Goal: Task Accomplishment & Management: Complete application form

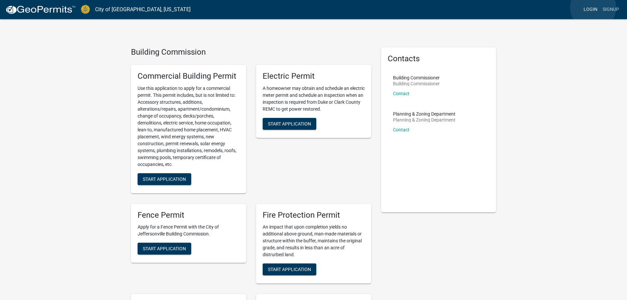
click at [593, 8] on link "Login" at bounding box center [590, 9] width 19 height 13
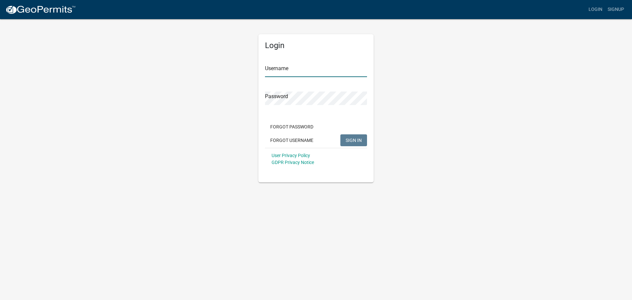
type input "stemlerpermit"
click at [355, 136] on button "SIGN IN" at bounding box center [353, 140] width 27 height 12
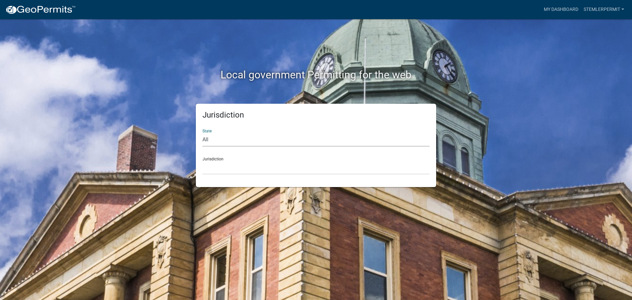
click at [212, 139] on select "All [US_STATE] [US_STATE] [US_STATE] [US_STATE] [US_STATE] [US_STATE] [US_STATE…" at bounding box center [315, 139] width 227 height 13
select select "[US_STATE]"
click at [202, 133] on select "All [US_STATE] [US_STATE] [US_STATE] [US_STATE] [US_STATE] [US_STATE] [US_STATE…" at bounding box center [315, 139] width 227 height 13
click at [225, 164] on select "City of [GEOGRAPHIC_DATA], [US_STATE] City of [GEOGRAPHIC_DATA], [US_STATE] Cit…" at bounding box center [315, 167] width 227 height 13
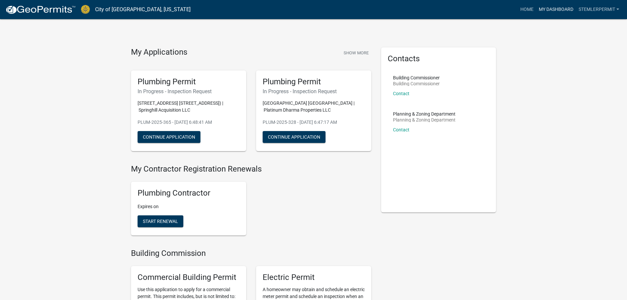
click at [548, 8] on link "My Dashboard" at bounding box center [556, 9] width 40 height 13
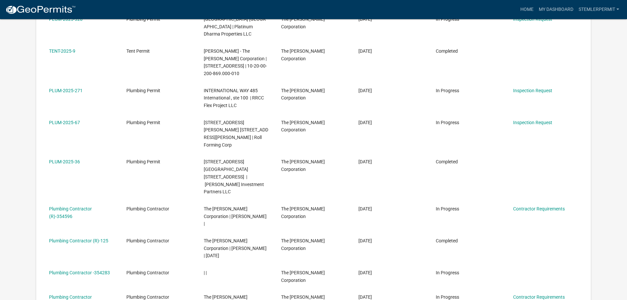
scroll to position [186, 0]
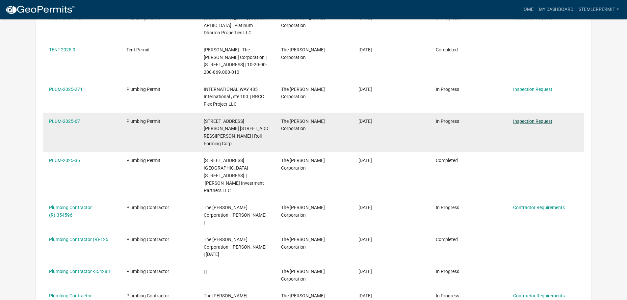
click at [520, 118] on link "Inspection Request" at bounding box center [532, 120] width 39 height 5
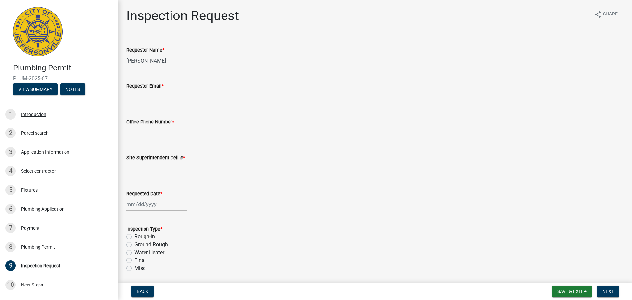
click at [144, 96] on input "Requestor Email *" at bounding box center [374, 96] width 497 height 13
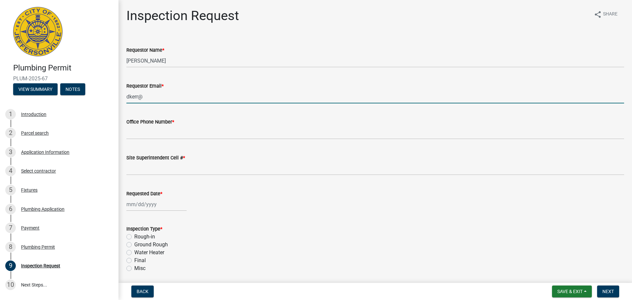
type input "[EMAIL_ADDRESS][DOMAIN_NAME]"
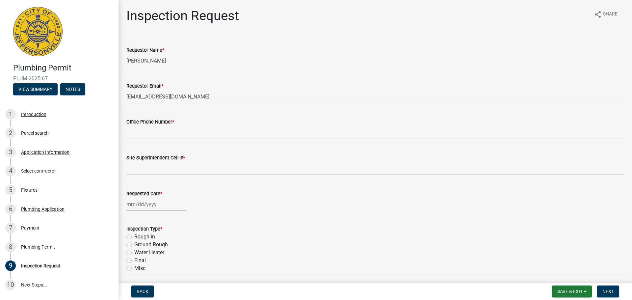
click at [149, 139] on wm-data-entity-input "Office Phone Number *" at bounding box center [374, 127] width 497 height 36
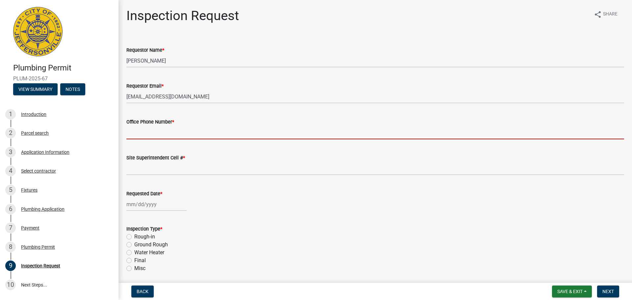
click at [148, 135] on input "Office Phone Number *" at bounding box center [374, 132] width 497 height 13
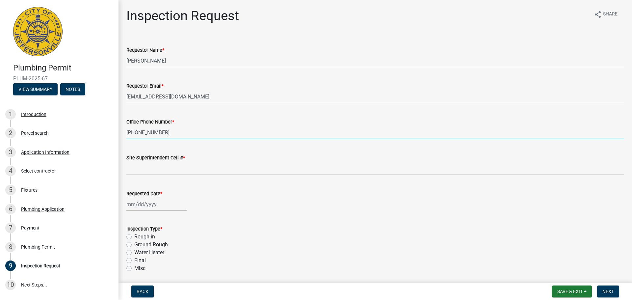
type input "[PHONE_NUMBER]"
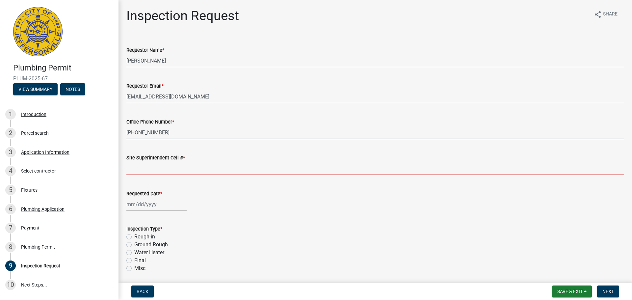
click at [139, 169] on input "Site Superintendent Cell # *" at bounding box center [374, 168] width 497 height 13
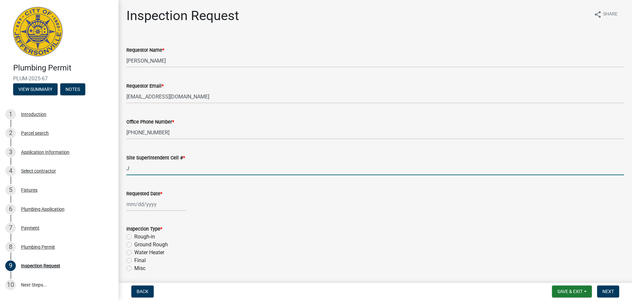
type input "[PERSON_NAME] [PHONE_NUMBER]"
click at [152, 207] on div at bounding box center [156, 203] width 60 height 13
select select "9"
select select "2025"
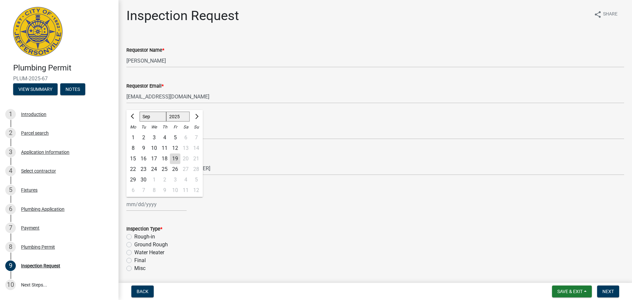
click at [133, 168] on div "22" at bounding box center [133, 169] width 11 height 11
type input "[DATE]"
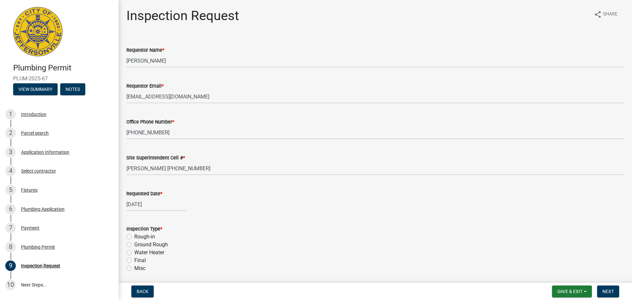
scroll to position [33, 0]
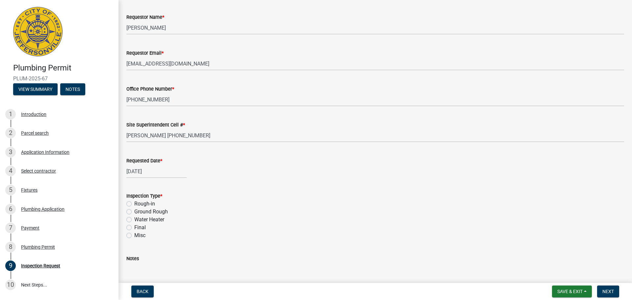
click at [134, 203] on label "Rough-in" at bounding box center [144, 204] width 21 height 8
click at [134, 203] on input "Rough-in" at bounding box center [136, 202] width 4 height 4
radio input "true"
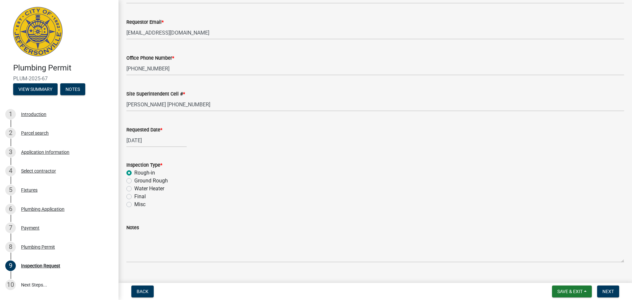
scroll to position [77, 0]
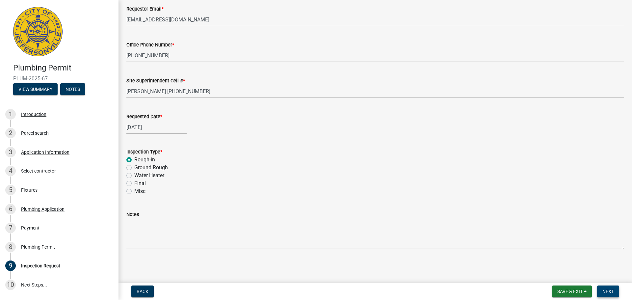
click at [608, 291] on span "Next" at bounding box center [608, 291] width 12 height 5
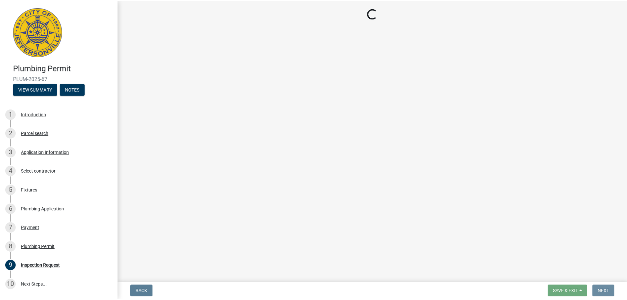
scroll to position [0, 0]
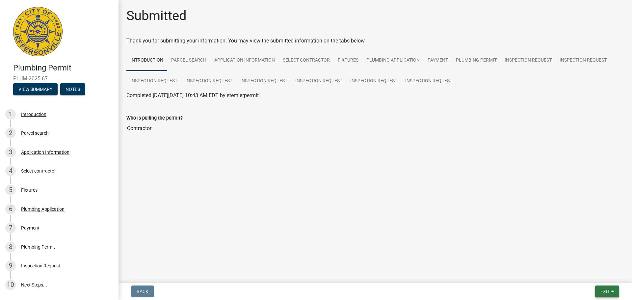
click at [606, 291] on span "Exit" at bounding box center [605, 291] width 10 height 5
click at [582, 274] on button "Save & Exit" at bounding box center [592, 274] width 53 height 16
